Goal: Task Accomplishment & Management: Manage account settings

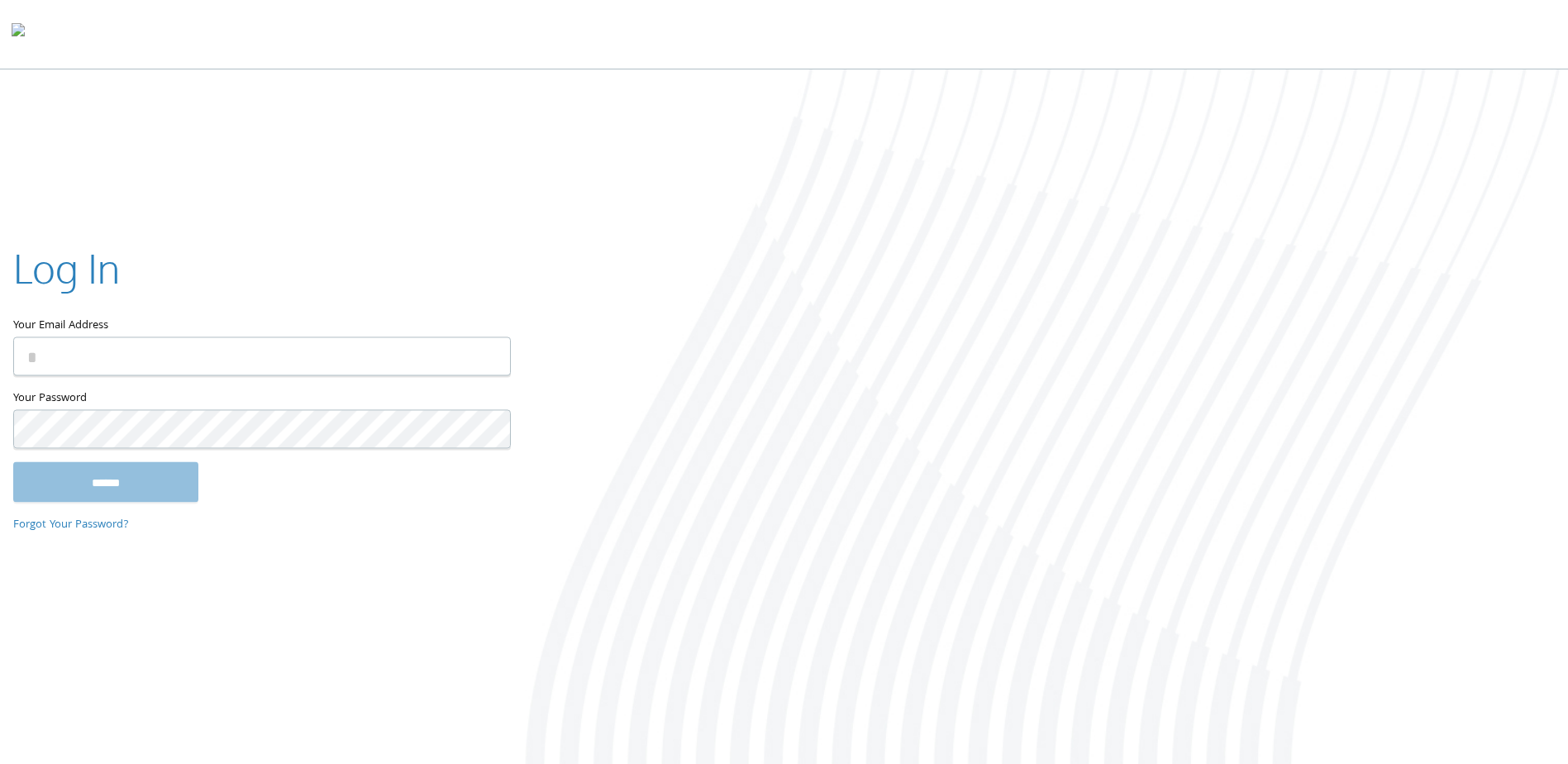
click at [241, 370] on input "Your Email Address" at bounding box center [262, 356] width 498 height 38
type input "**********"
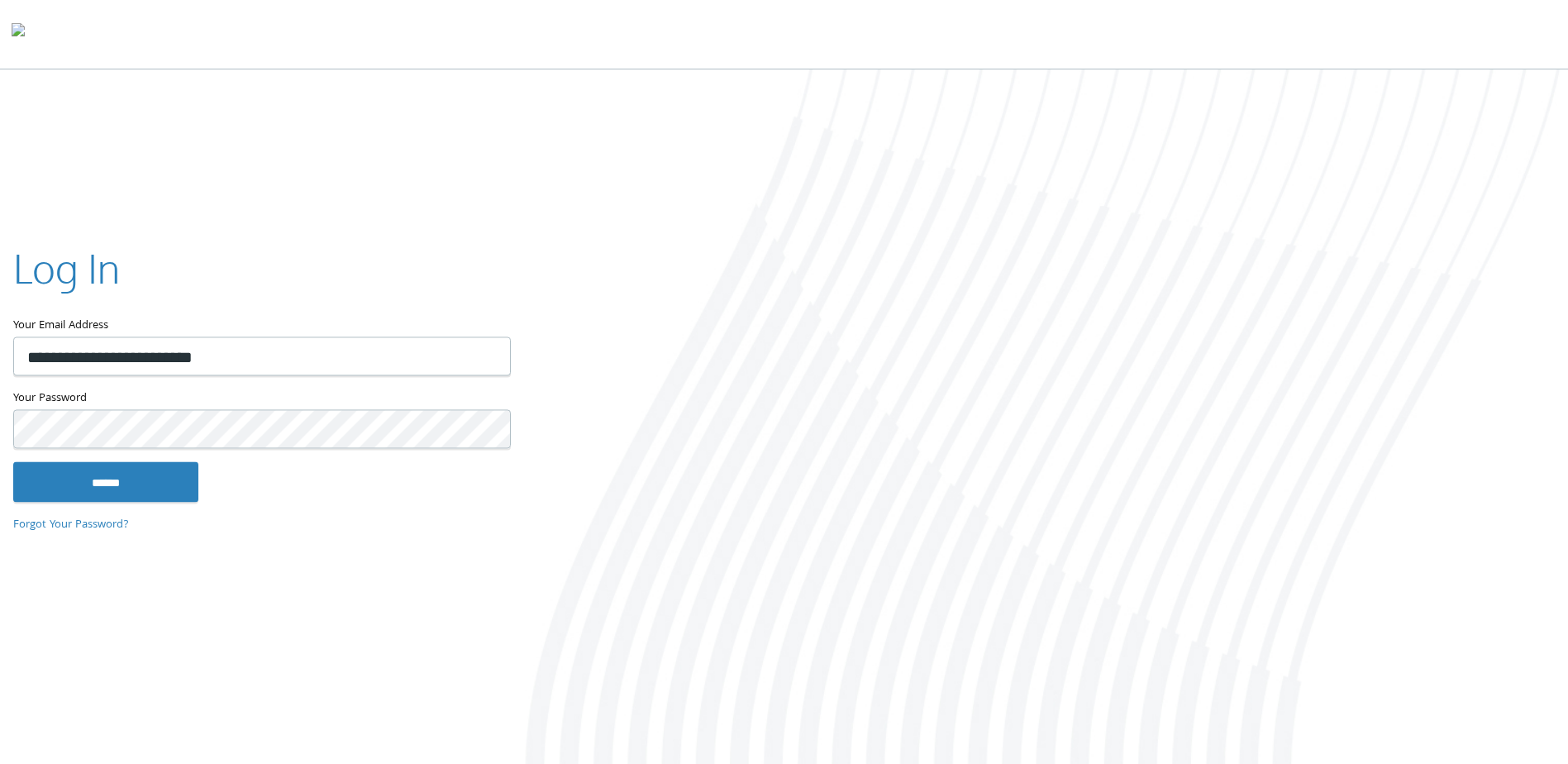
click at [13, 462] on input "******" at bounding box center [106, 481] width 185 height 39
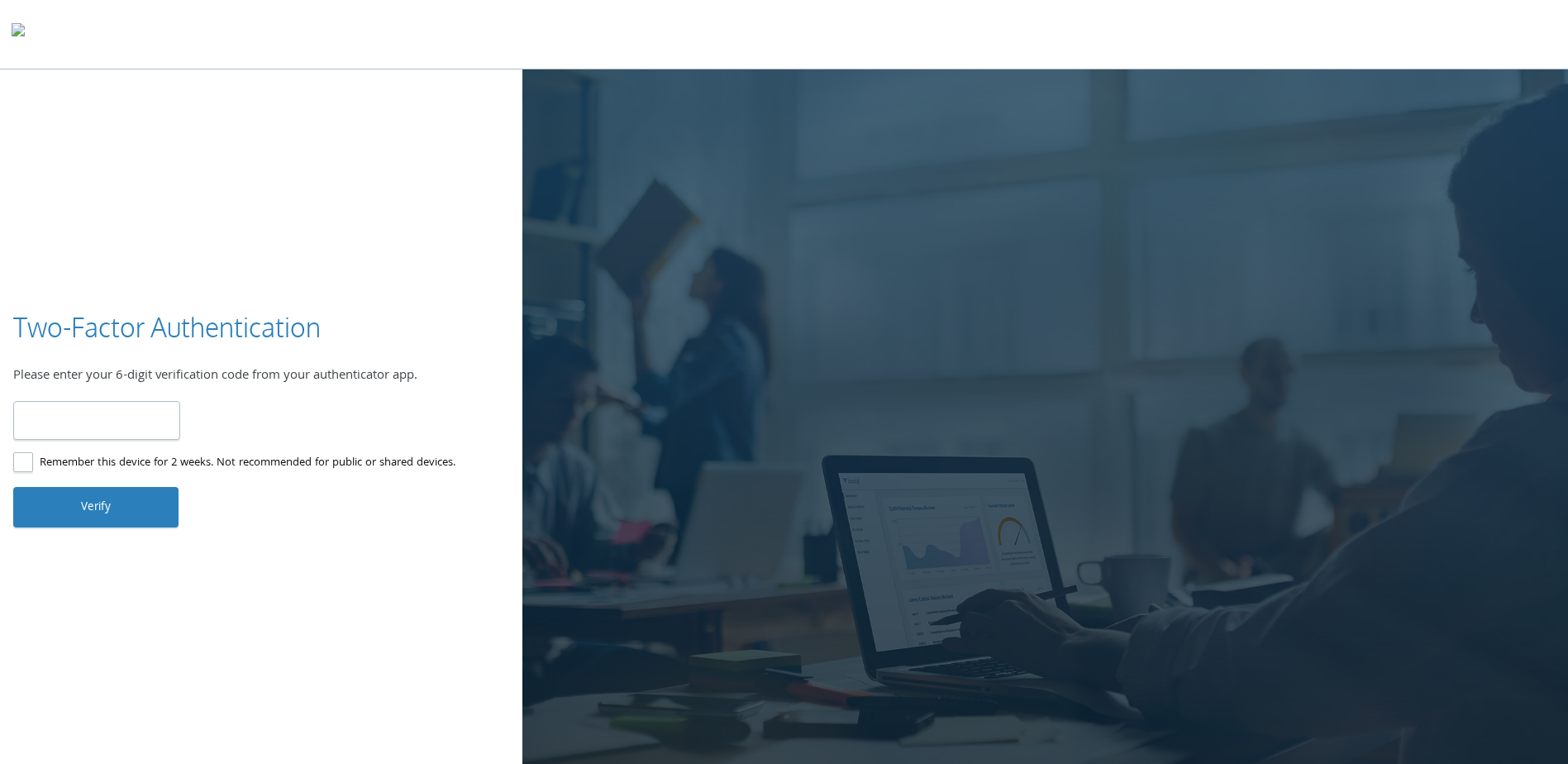
type input "******"
